Goal: Information Seeking & Learning: Learn about a topic

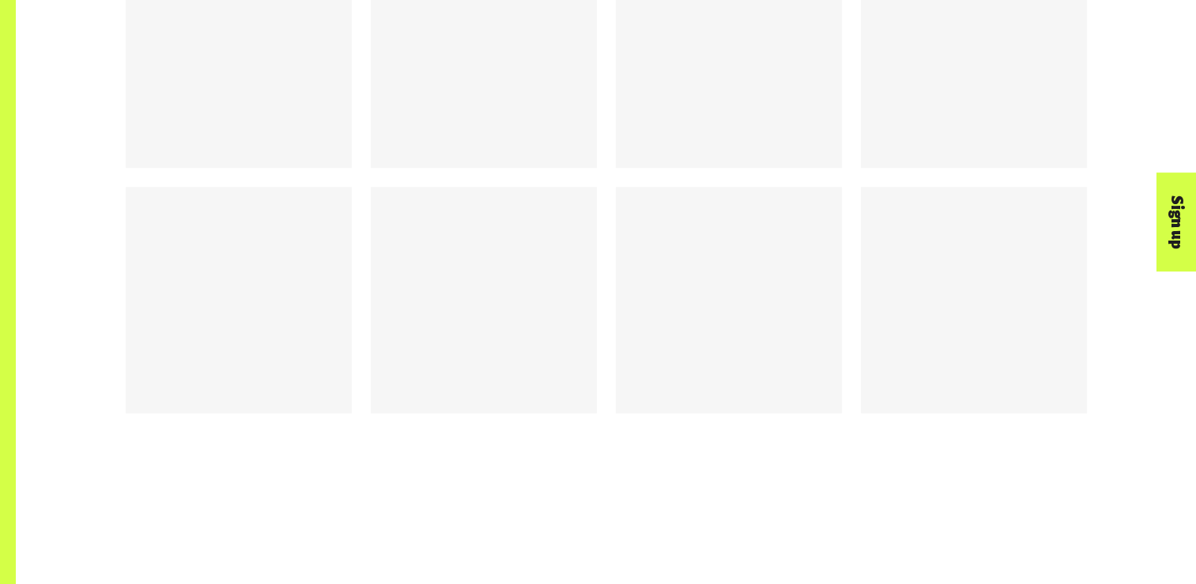
scroll to position [2229, 0]
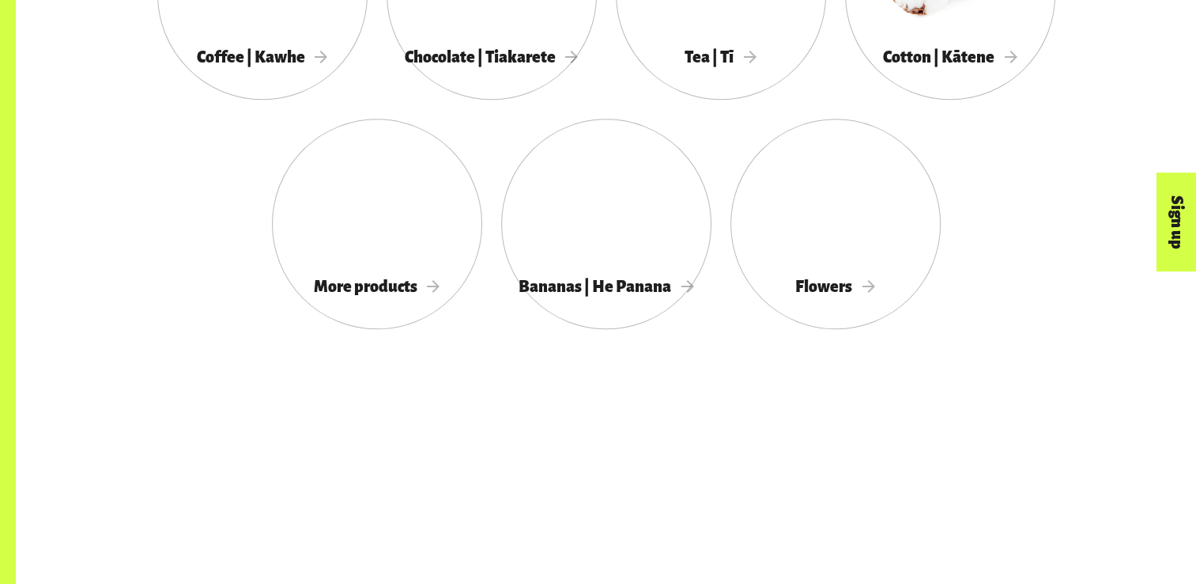
scroll to position [1898, 0]
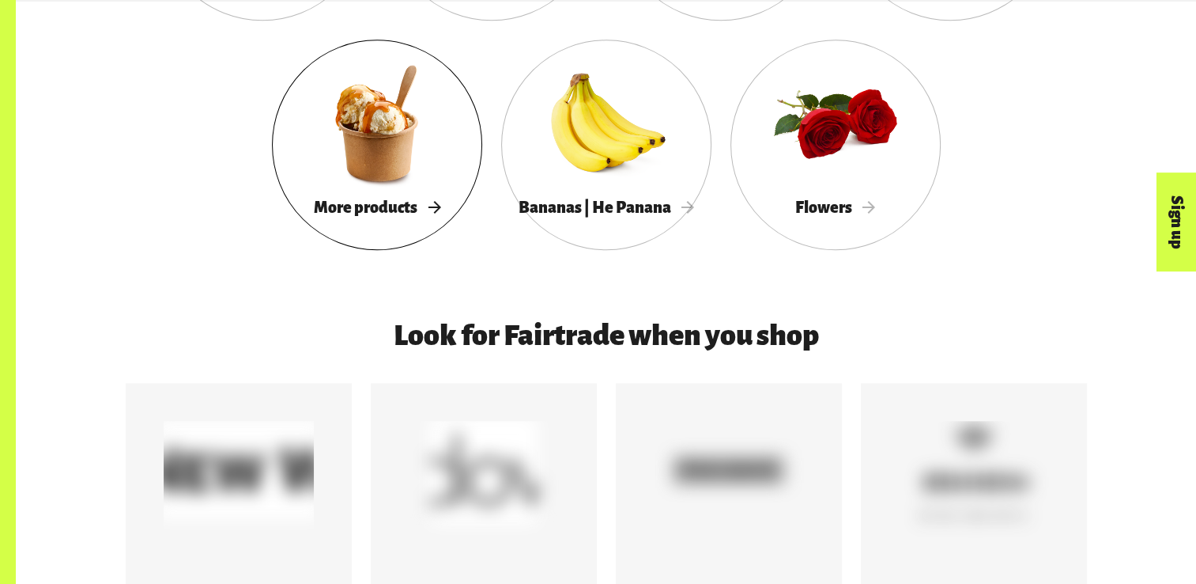
scroll to position [1819, 0]
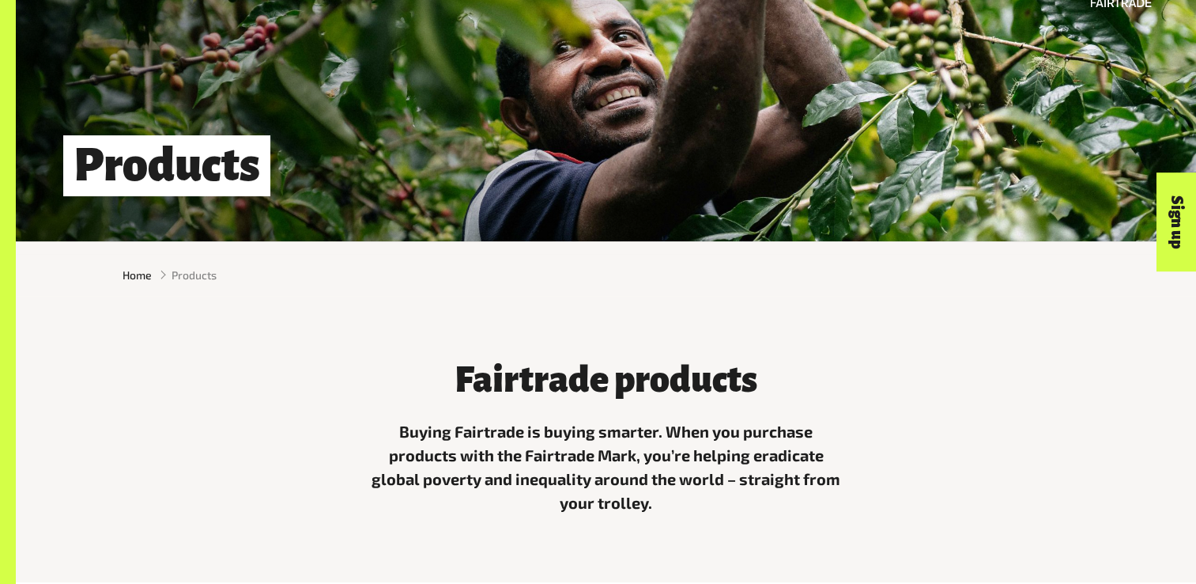
scroll to position [395, 0]
